Goal: Check status: Check status

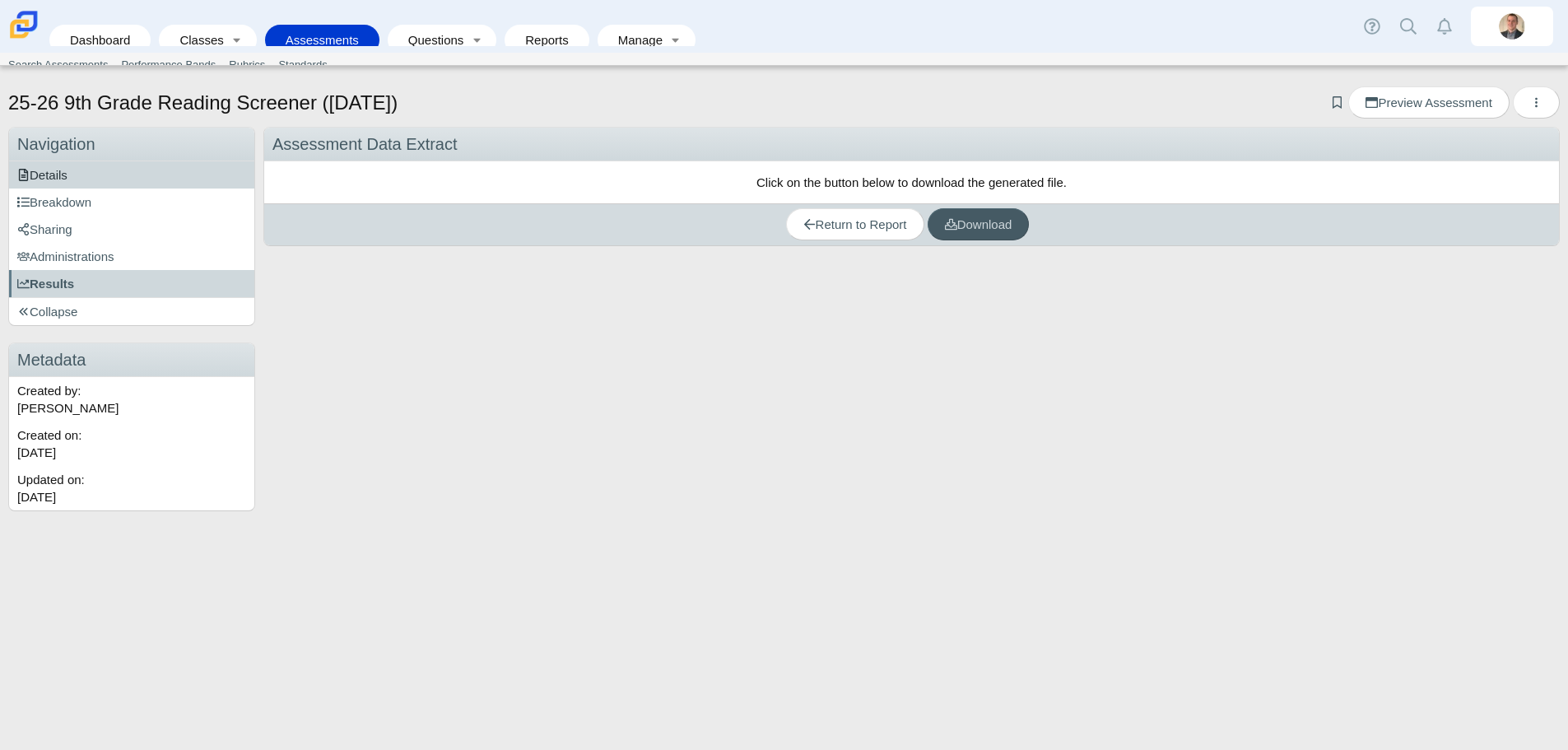
click at [64, 173] on span "Details" at bounding box center [42, 174] width 50 height 14
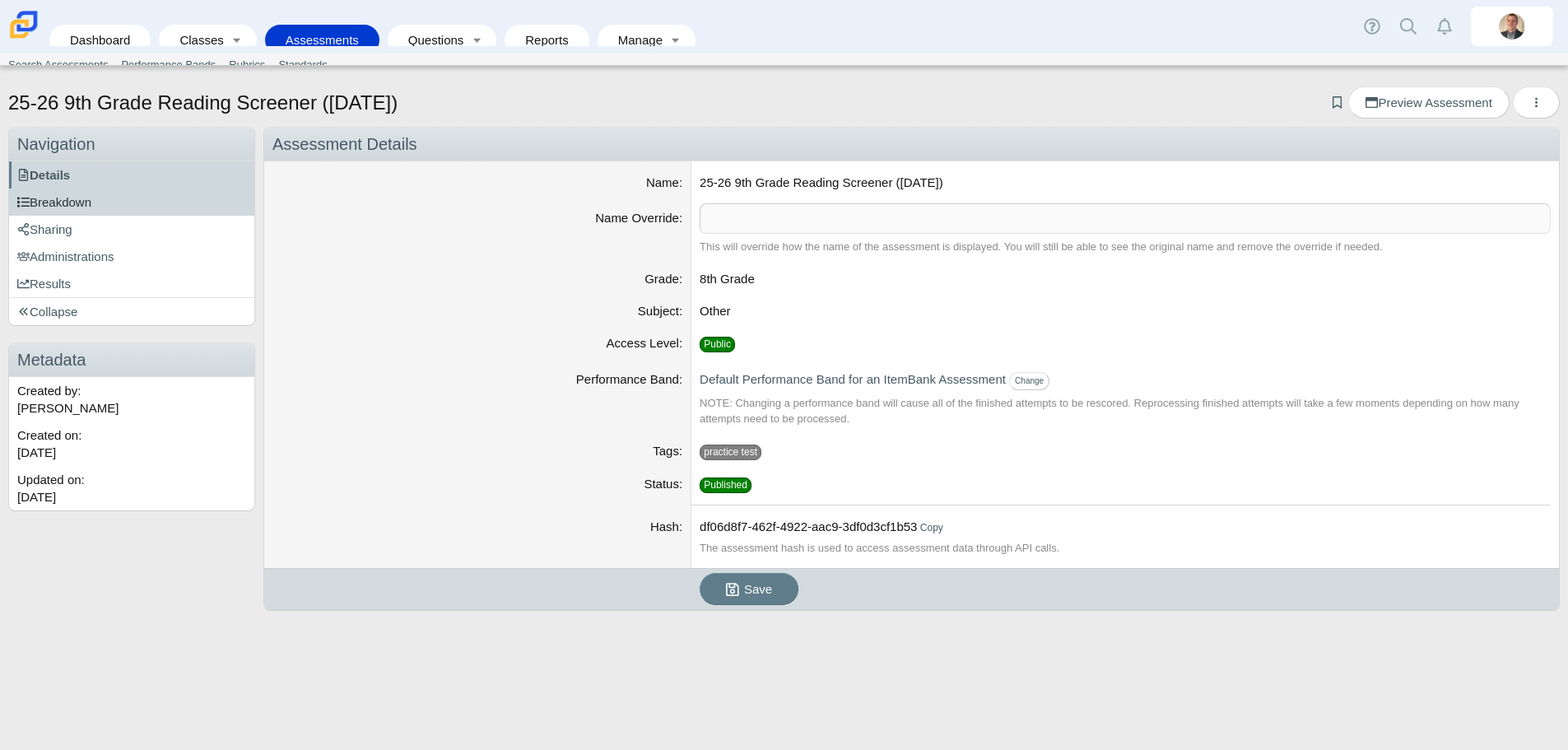
click at [68, 209] on span "Breakdown" at bounding box center [54, 202] width 74 height 14
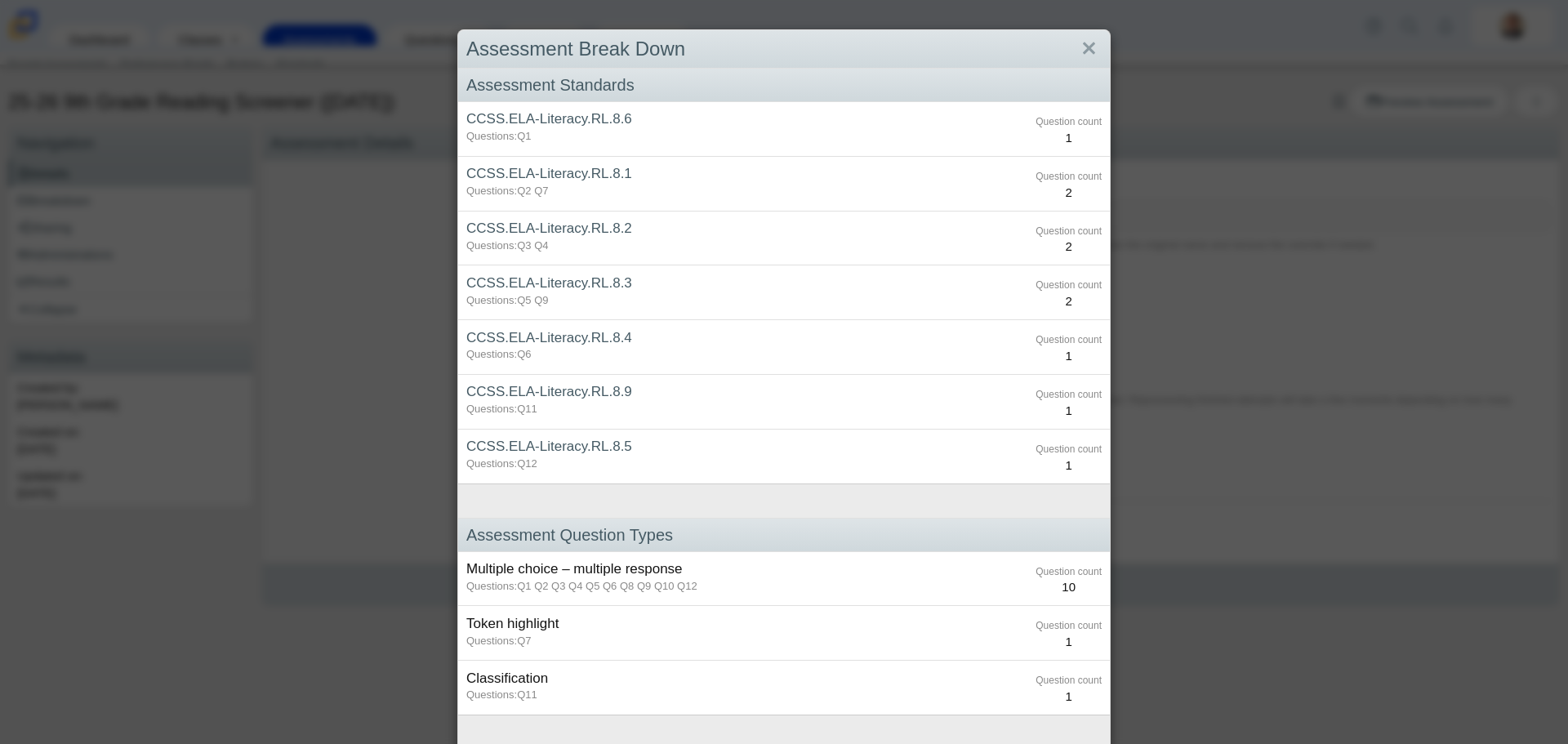
drag, startPoint x: 1085, startPoint y: 51, endPoint x: 926, endPoint y: 87, distance: 163.0
click at [1084, 51] on link "Close" at bounding box center [1089, 49] width 25 height 28
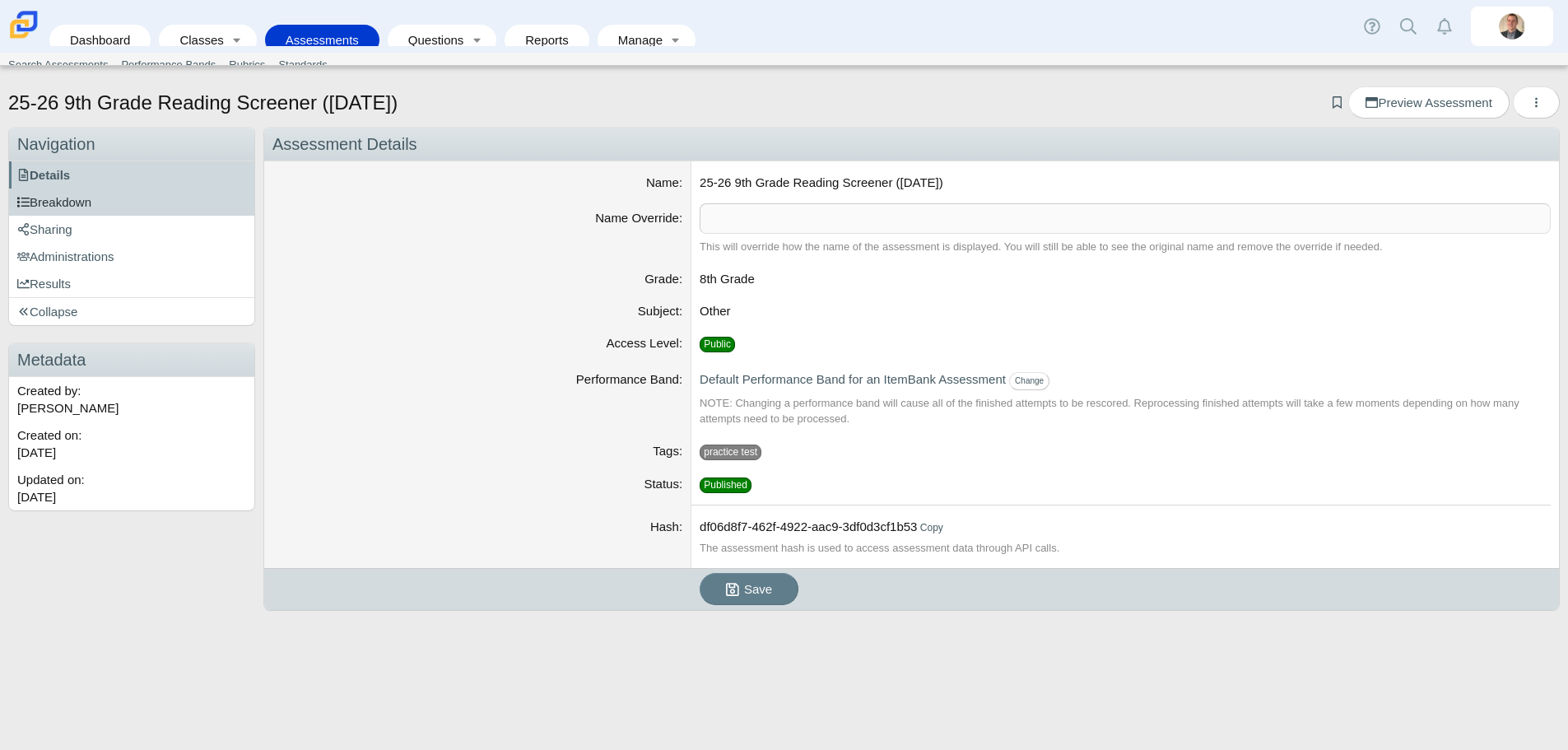
click at [57, 203] on span "Breakdown" at bounding box center [54, 202] width 74 height 14
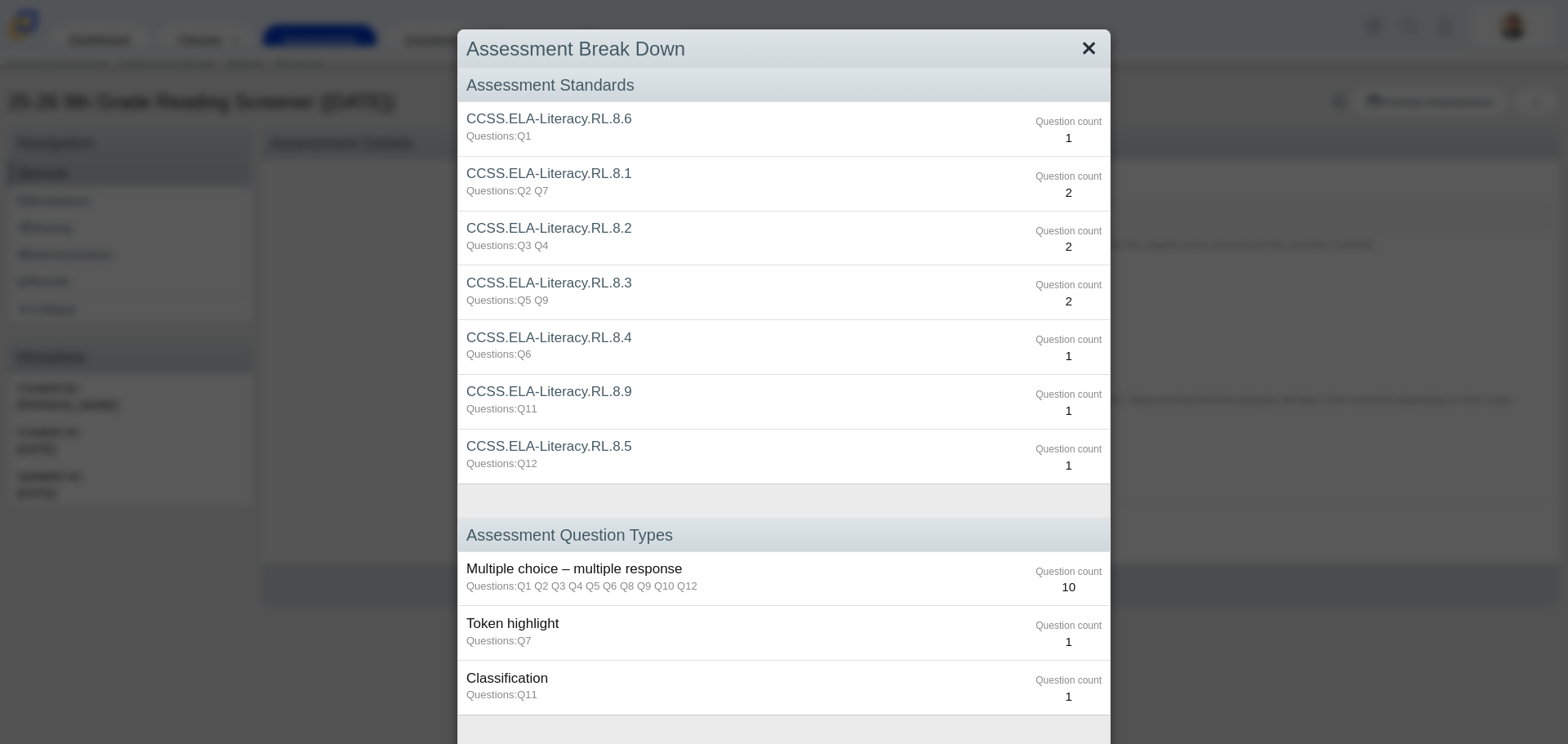
click at [1081, 45] on link "Close" at bounding box center [1089, 49] width 25 height 28
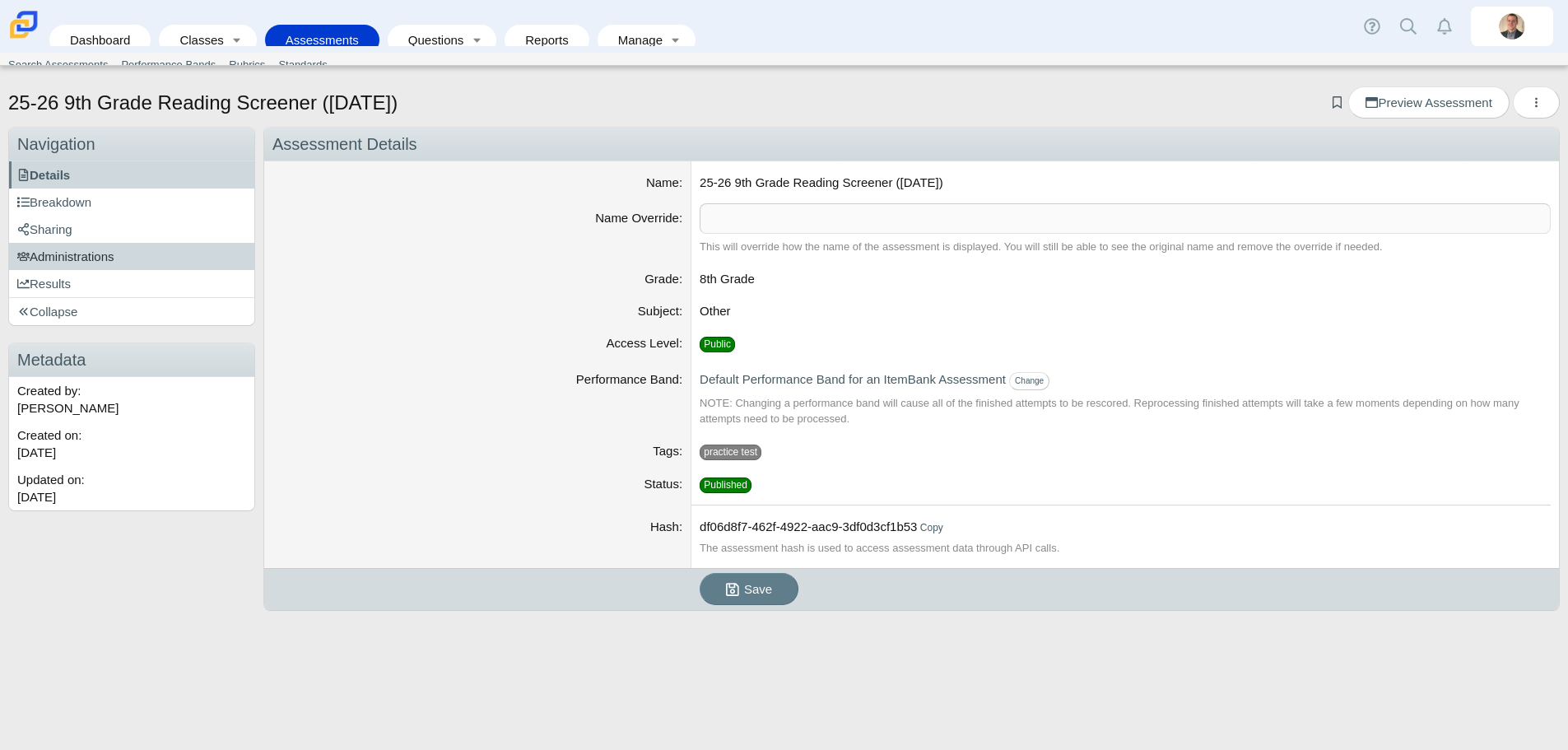
click at [48, 261] on span "Administrations" at bounding box center [65, 256] width 97 height 14
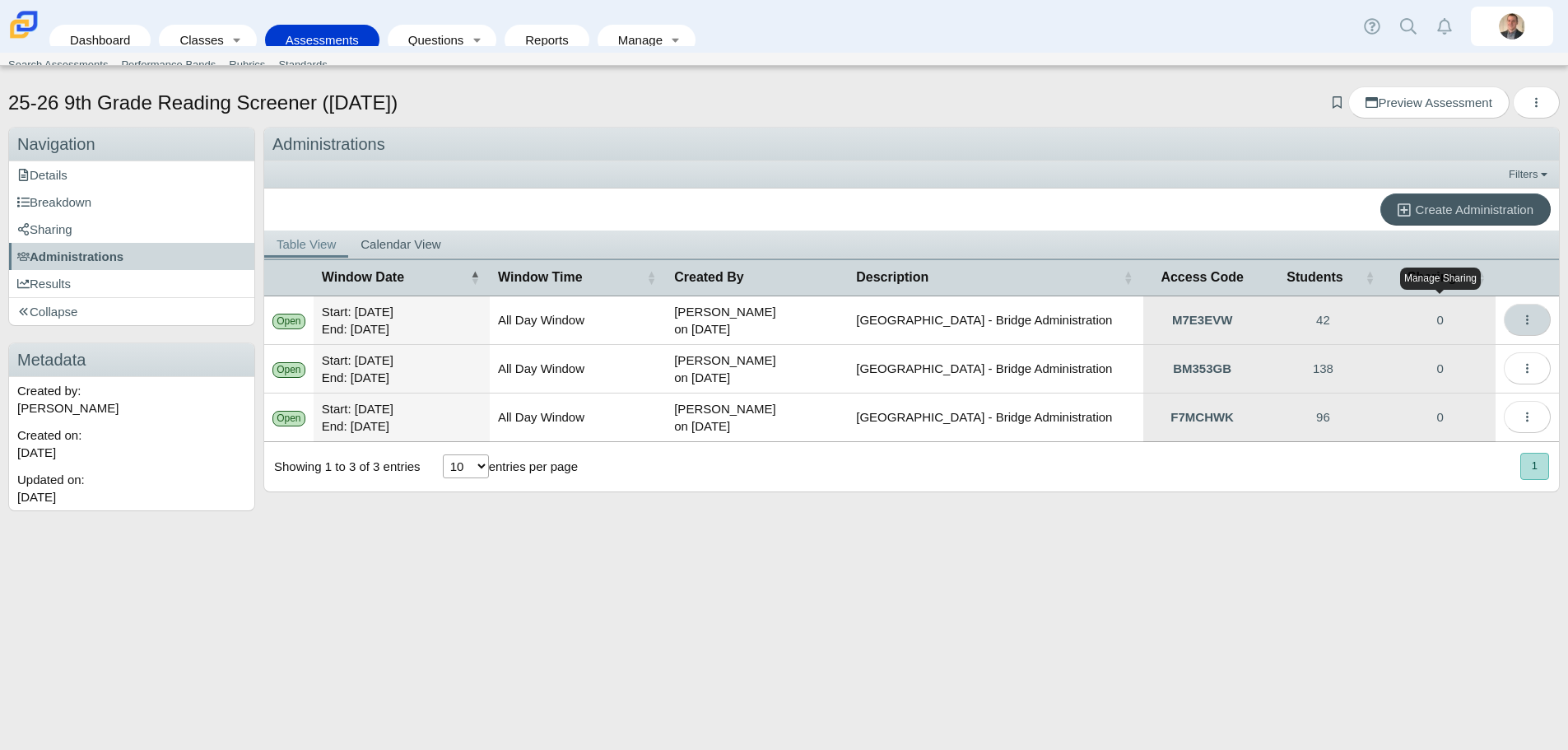
click at [1527, 319] on icon "More options" at bounding box center [1528, 320] width 13 height 13
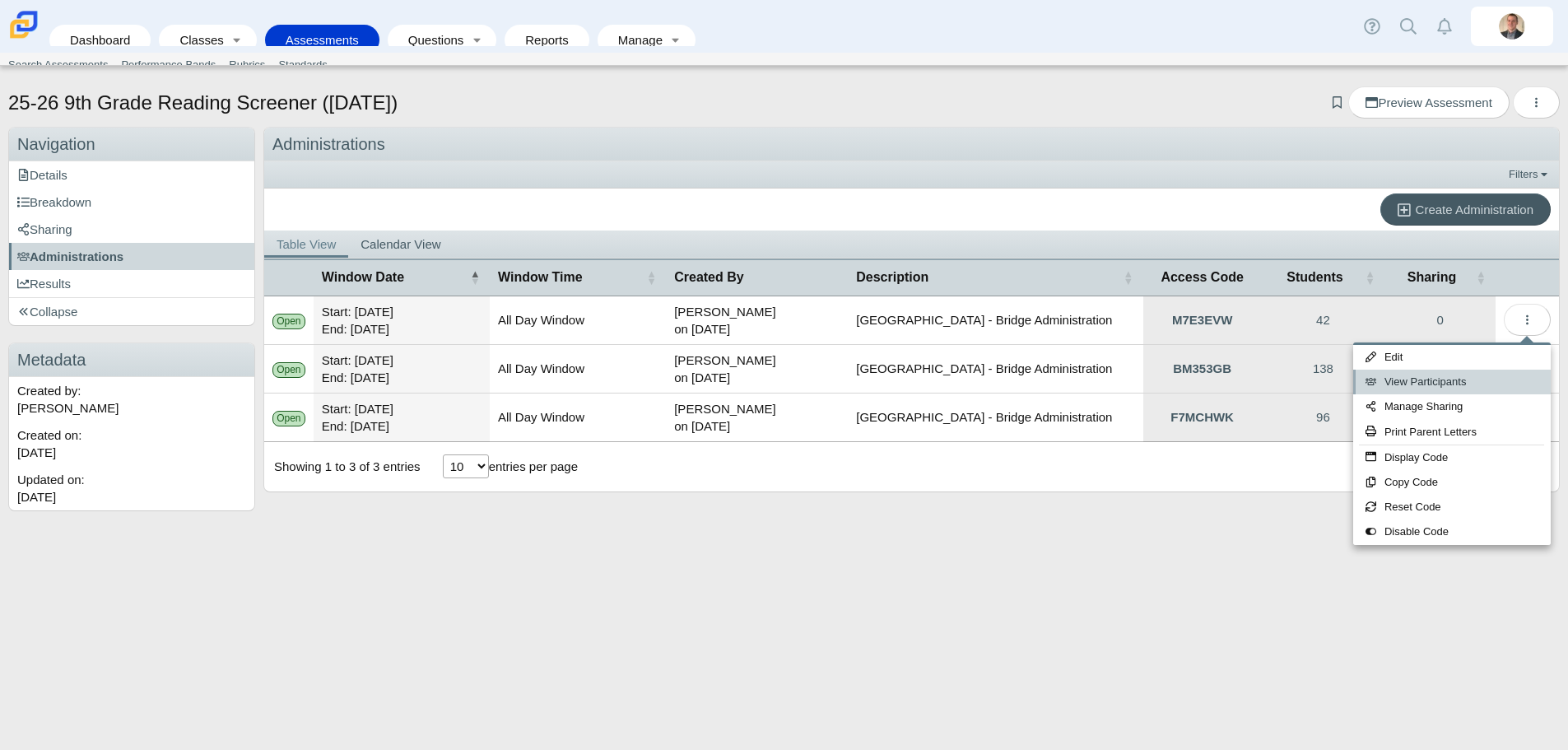
click at [1446, 376] on link "View Participants" at bounding box center [1453, 381] width 198 height 25
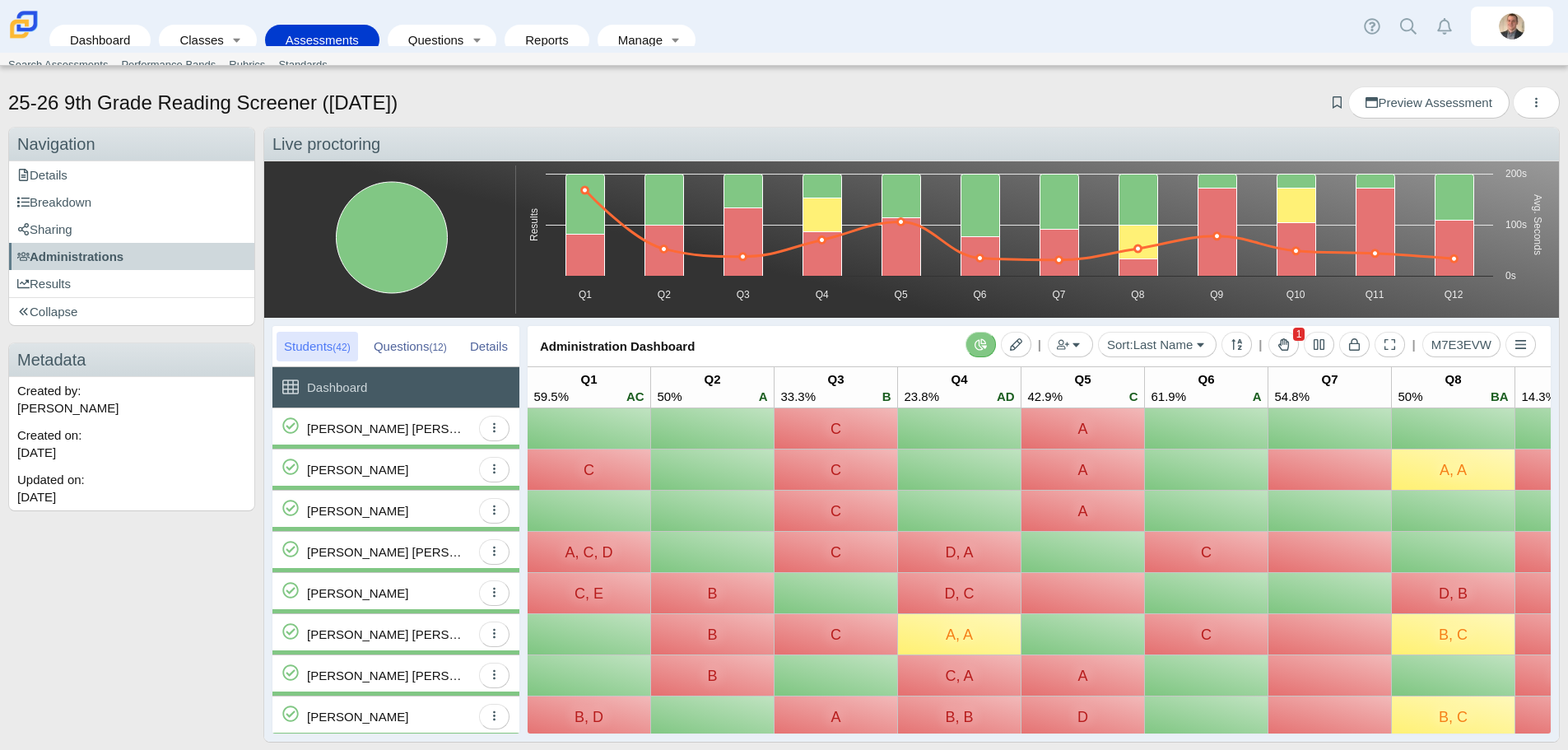
click at [1564, 165] on div "25-26 9th Grade Reading Screener (August 2025) Add bookmark Preview Assessment …" at bounding box center [784, 414] width 1568 height 672
click at [772, 124] on div "25-26 9th Grade Reading Screener (August 2025) Add bookmark Preview Assessment …" at bounding box center [784, 414] width 1568 height 672
